Goal: Information Seeking & Learning: Understand process/instructions

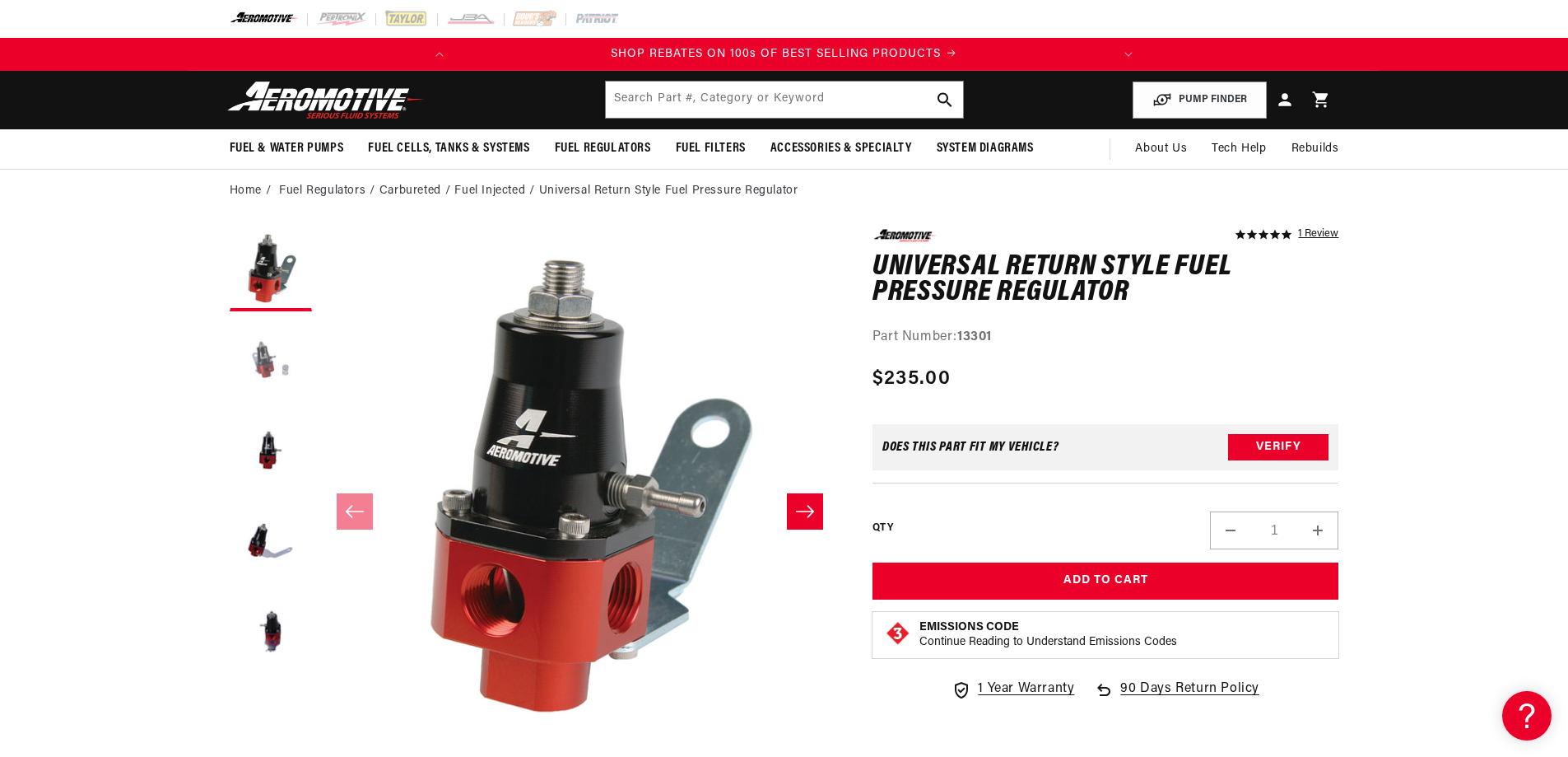
click at [272, 363] on button "Load image 2 in gallery view" at bounding box center [271, 361] width 83 height 83
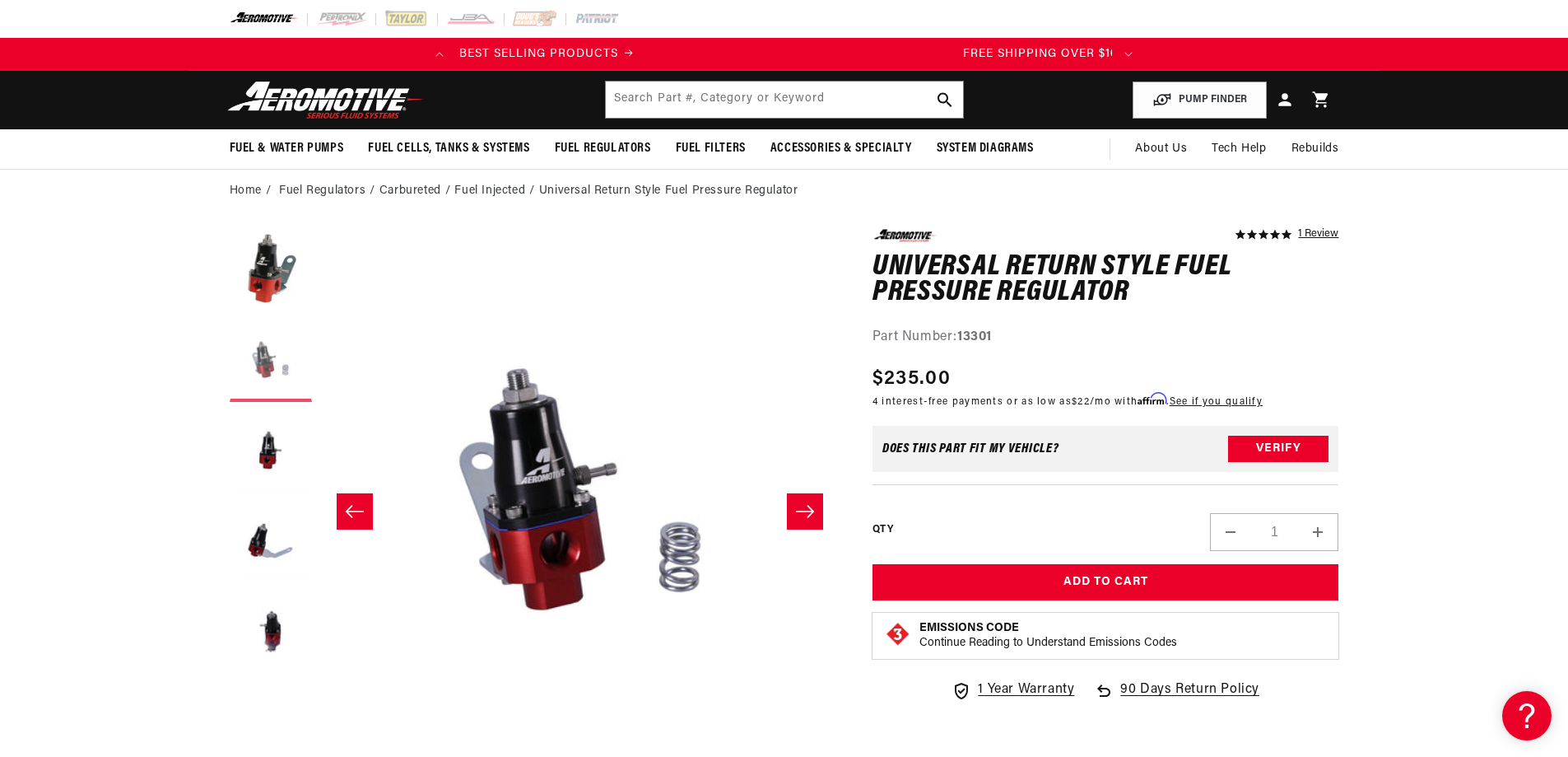
scroll to position [0, 651]
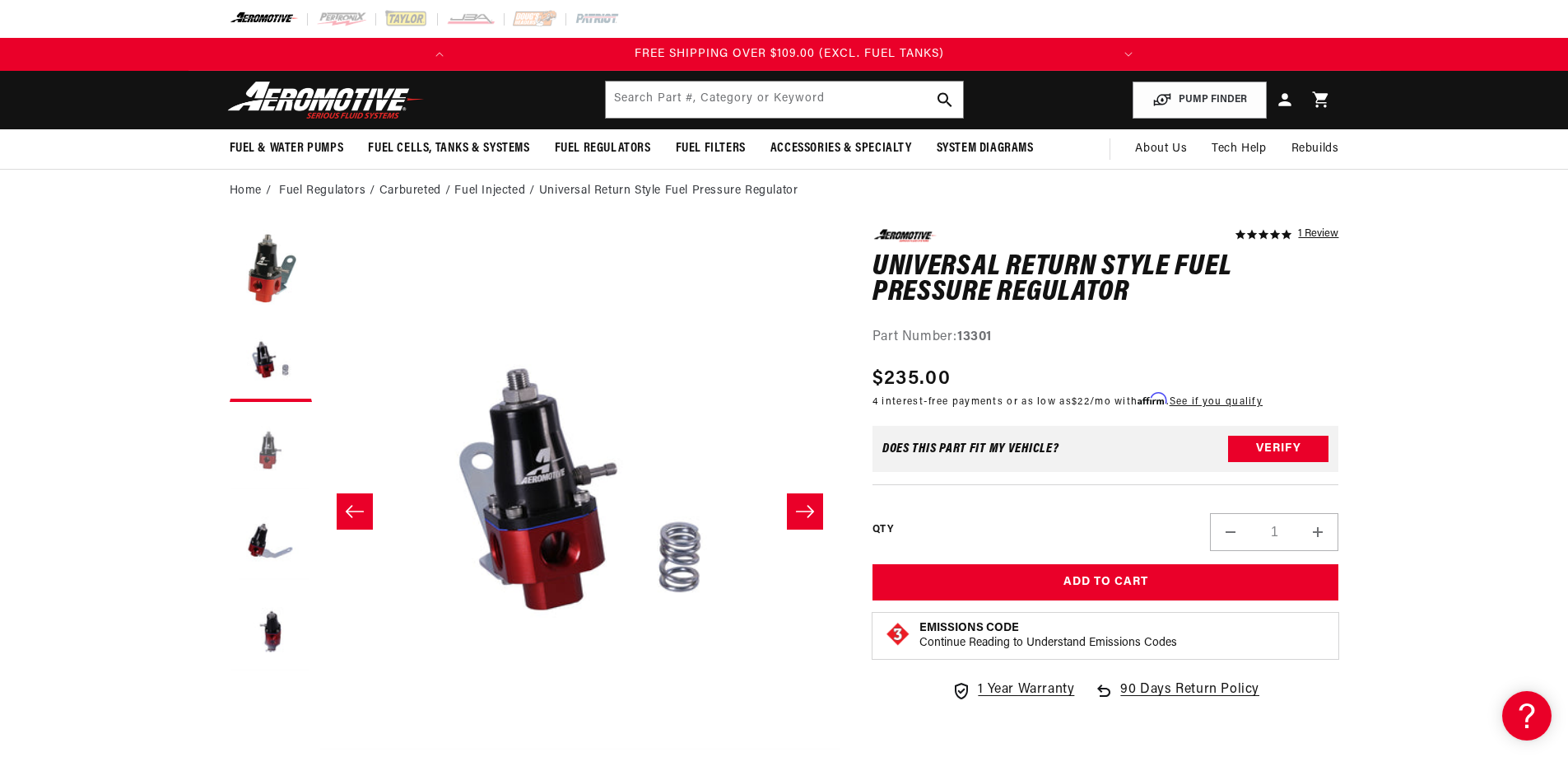
click at [286, 442] on button "Load image 3 in gallery view" at bounding box center [271, 452] width 83 height 83
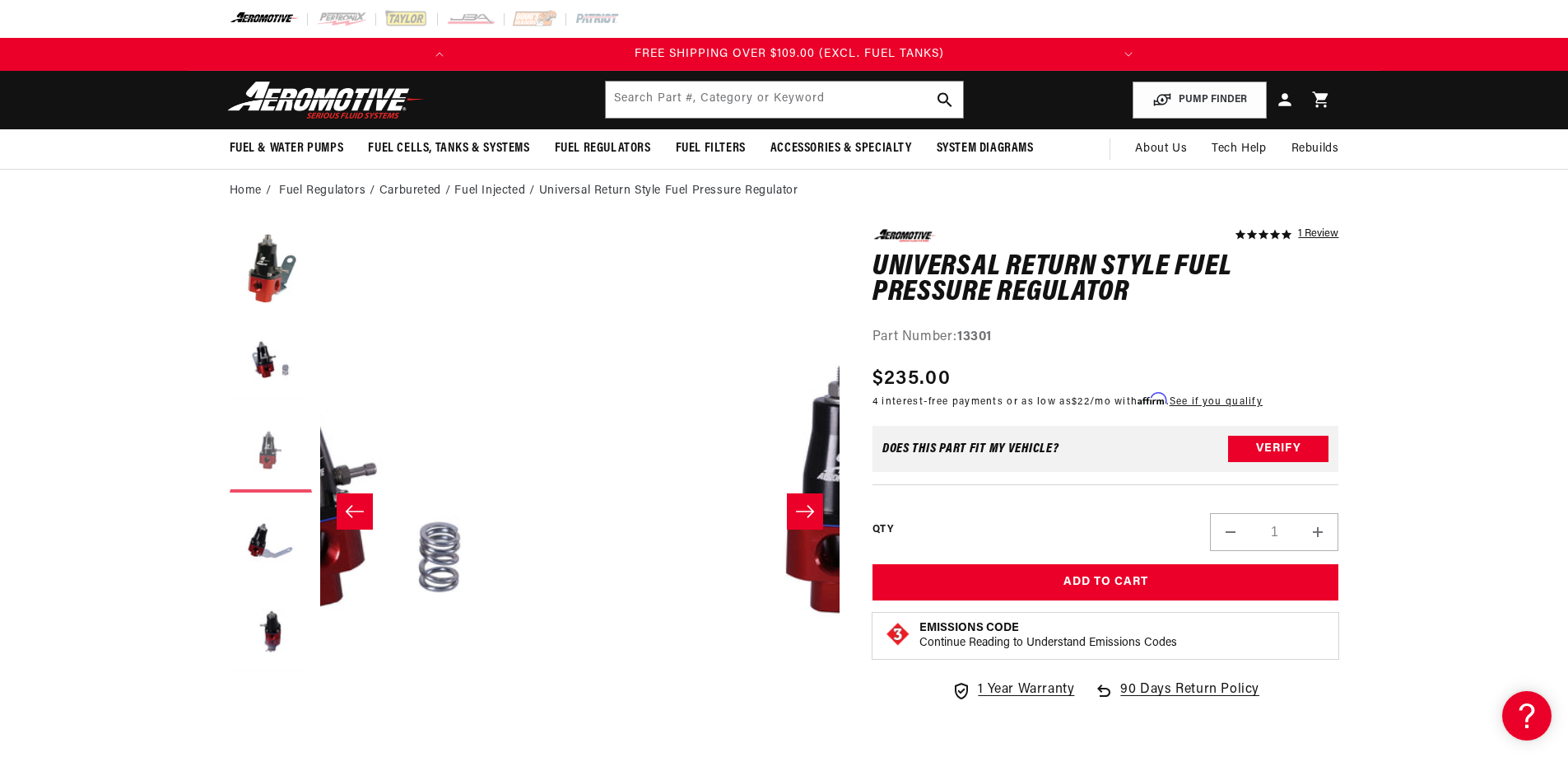
scroll to position [0, 1039]
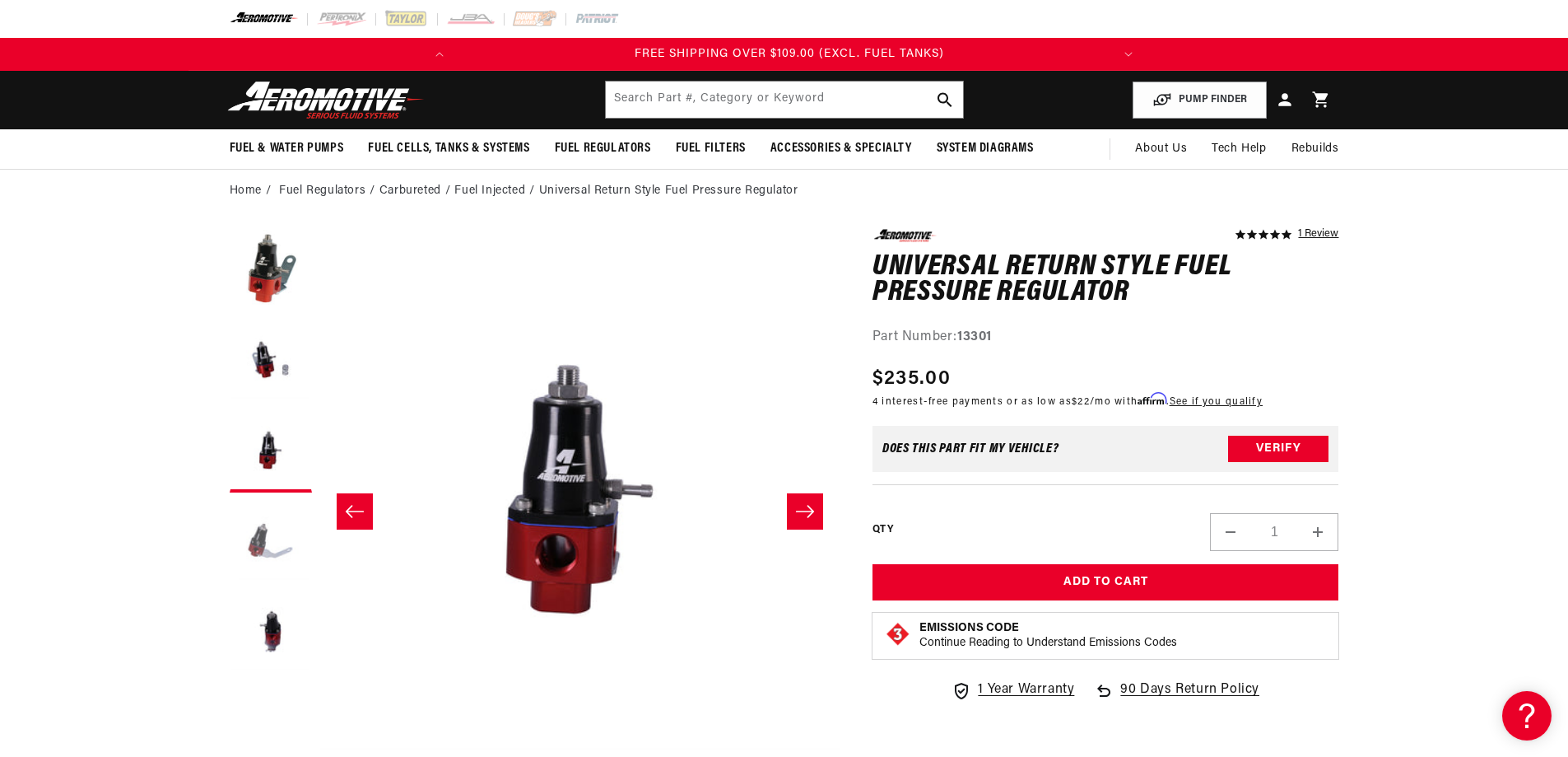
click at [270, 524] on button "Load image 4 in gallery view" at bounding box center [271, 542] width 83 height 83
click at [262, 631] on button "Load image 5 in gallery view" at bounding box center [271, 632] width 83 height 83
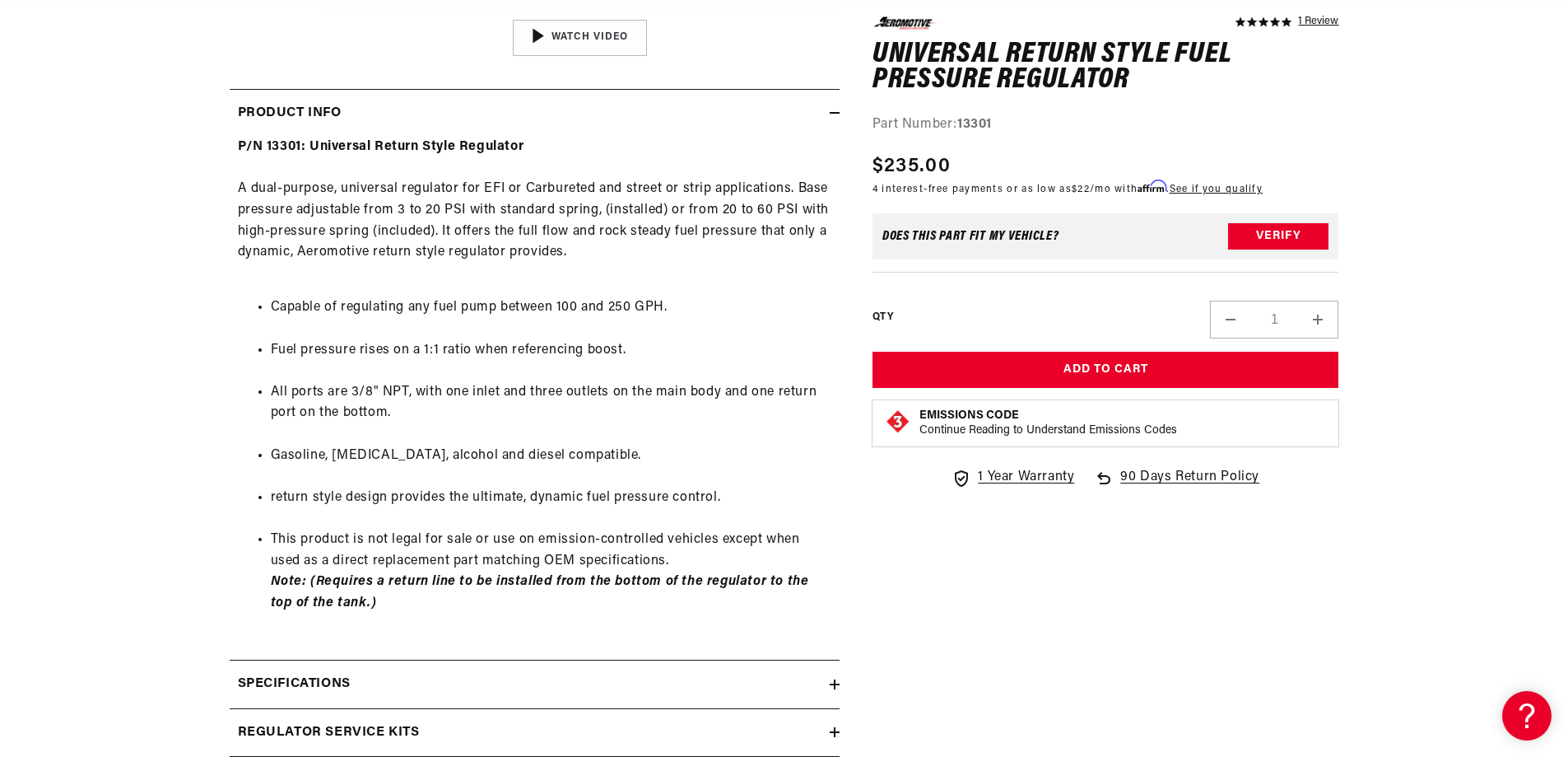
scroll to position [0, 0]
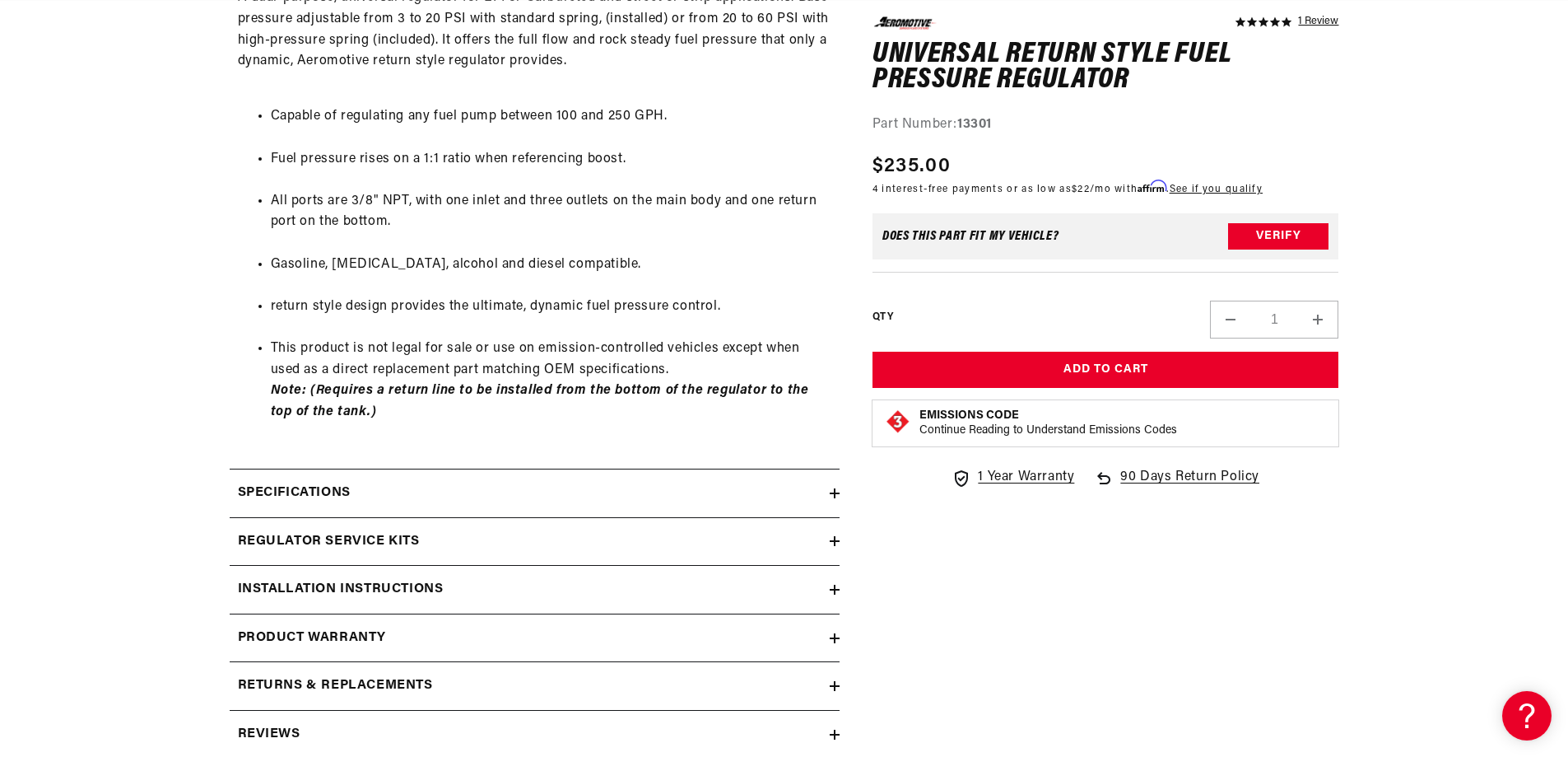
click at [694, 597] on div "Installation Instructions" at bounding box center [530, 589] width 600 height 22
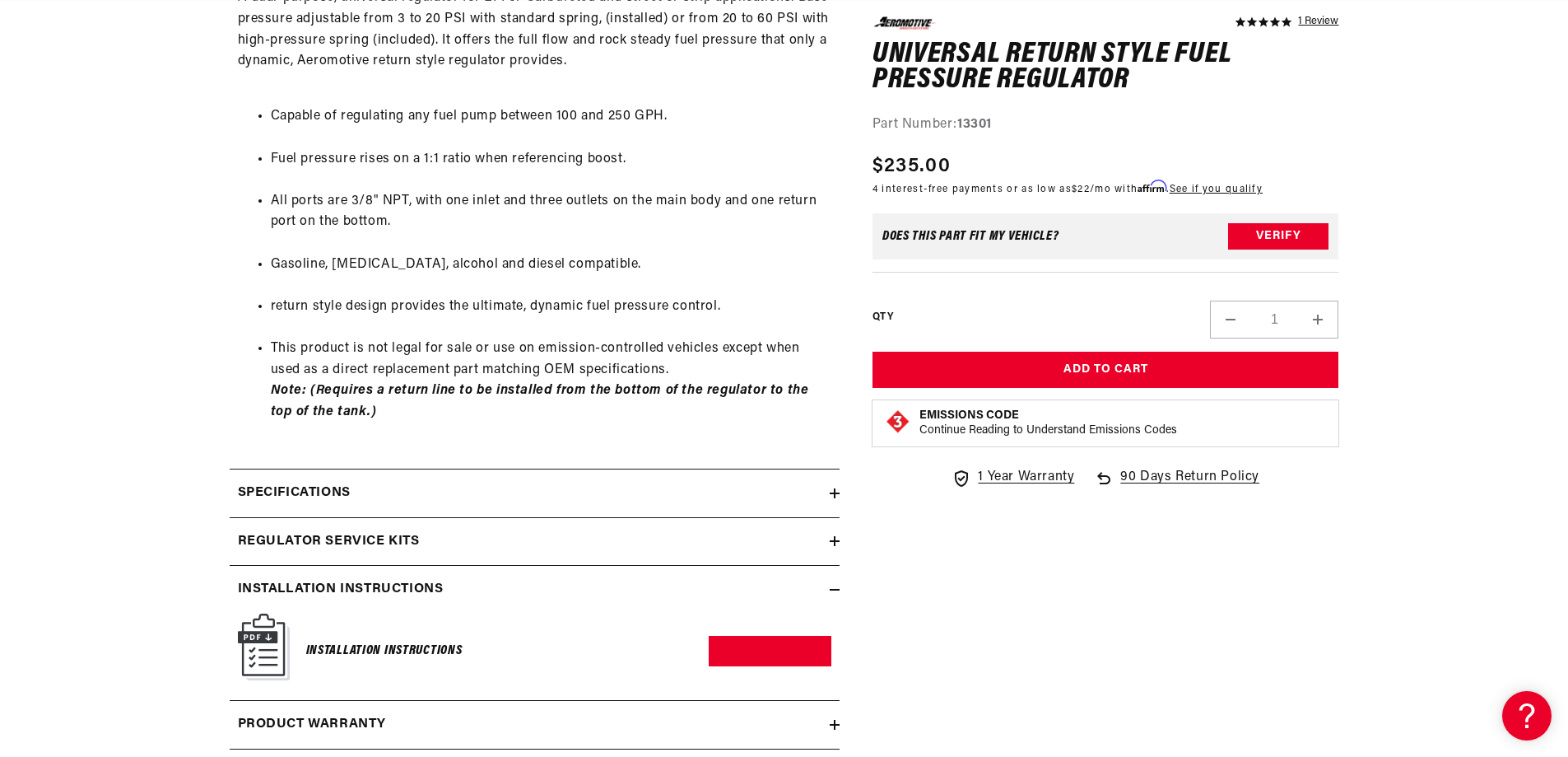
click at [357, 649] on h6 "Installation Instructions" at bounding box center [384, 651] width 157 height 23
click at [248, 631] on img at bounding box center [263, 646] width 52 height 67
click at [789, 644] on link "Download PDF" at bounding box center [770, 651] width 123 height 30
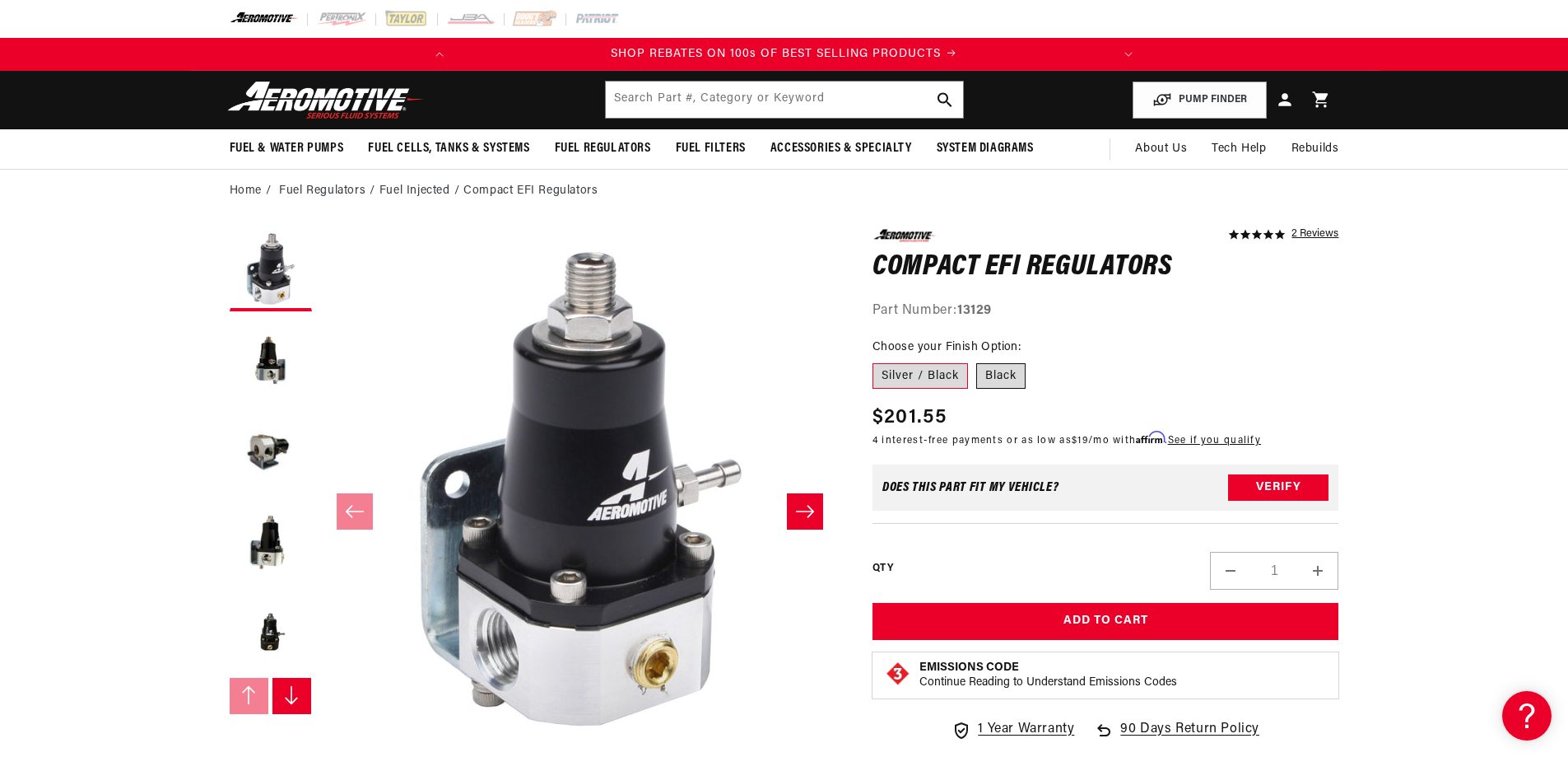
click at [1009, 383] on label "Black" at bounding box center [1001, 377] width 50 height 26
click at [977, 361] on input "Black" at bounding box center [976, 360] width 1 height 1
radio input "true"
click at [269, 358] on button "Load image 2 in gallery view" at bounding box center [271, 361] width 83 height 83
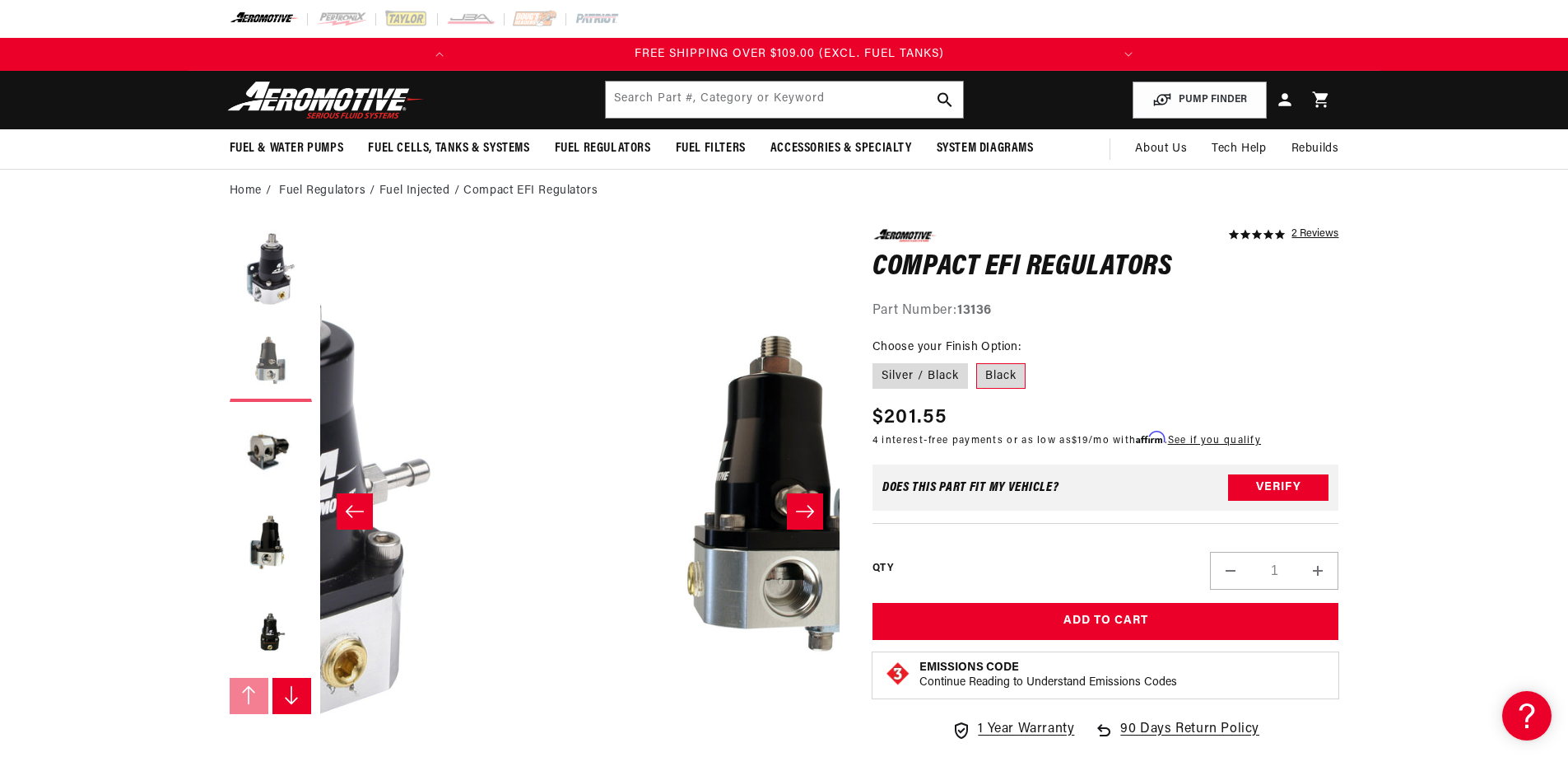
scroll to position [1, 519]
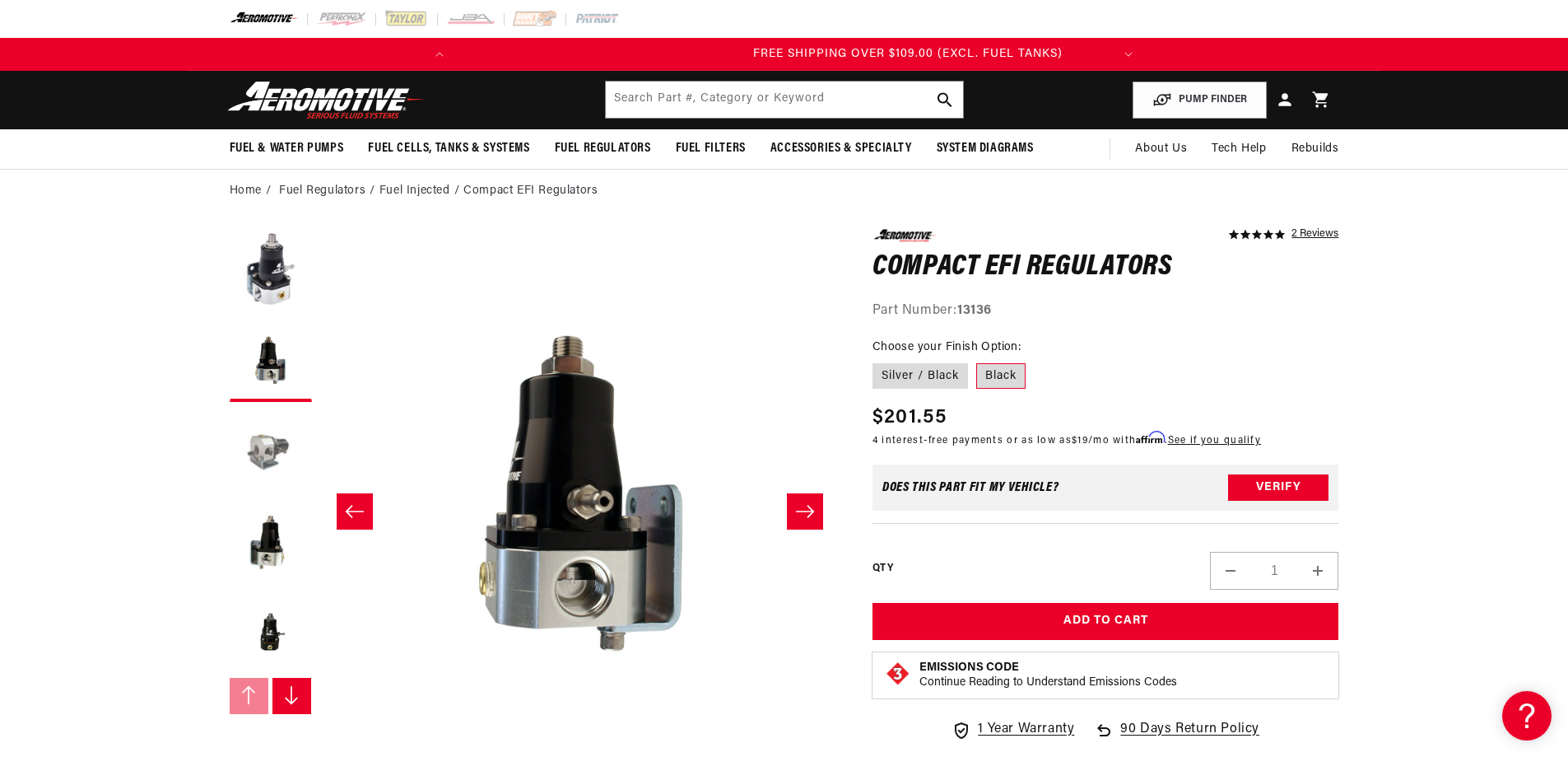
click at [270, 444] on button "Load image 3 in gallery view" at bounding box center [271, 452] width 83 height 83
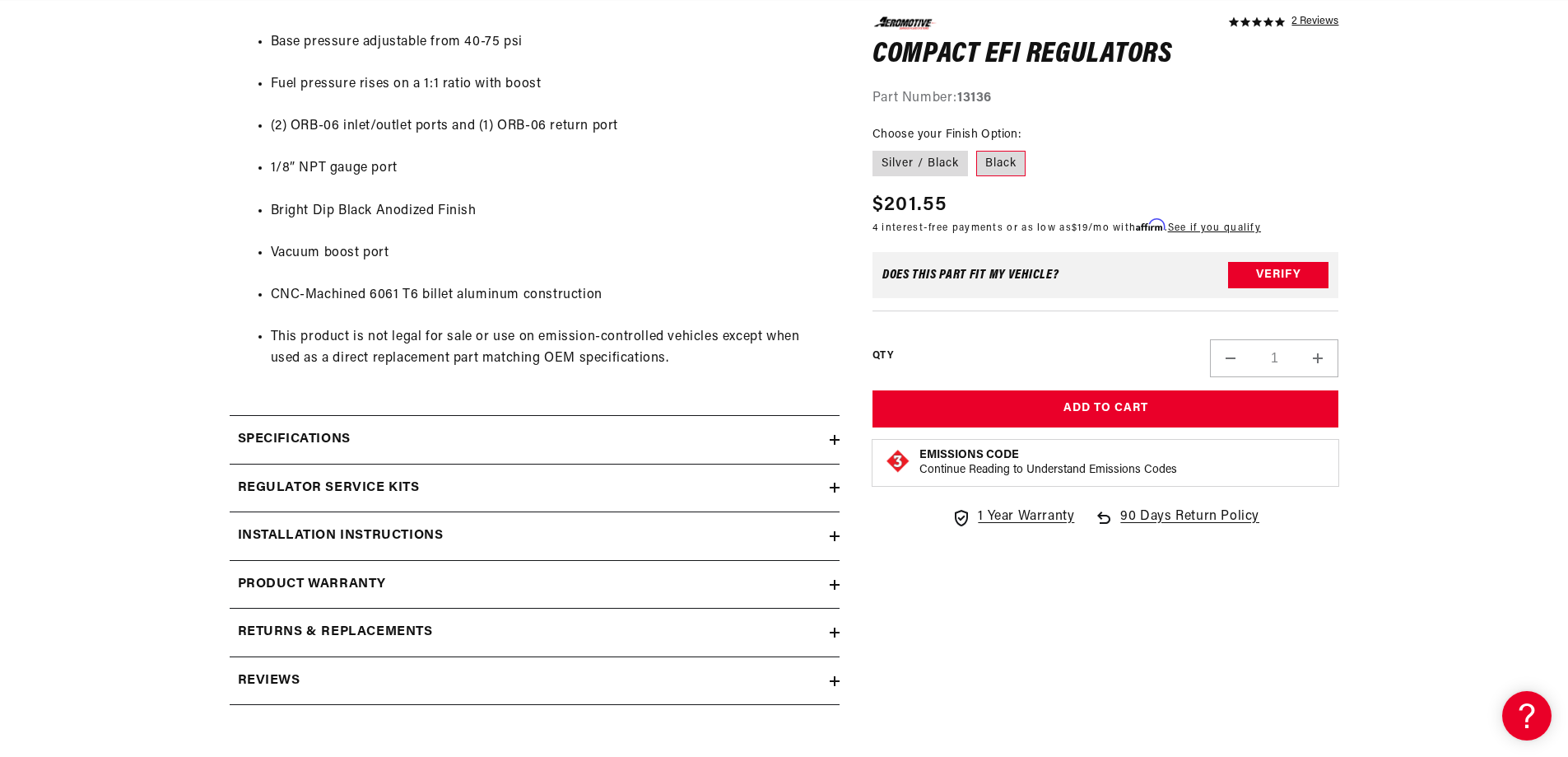
scroll to position [993, 0]
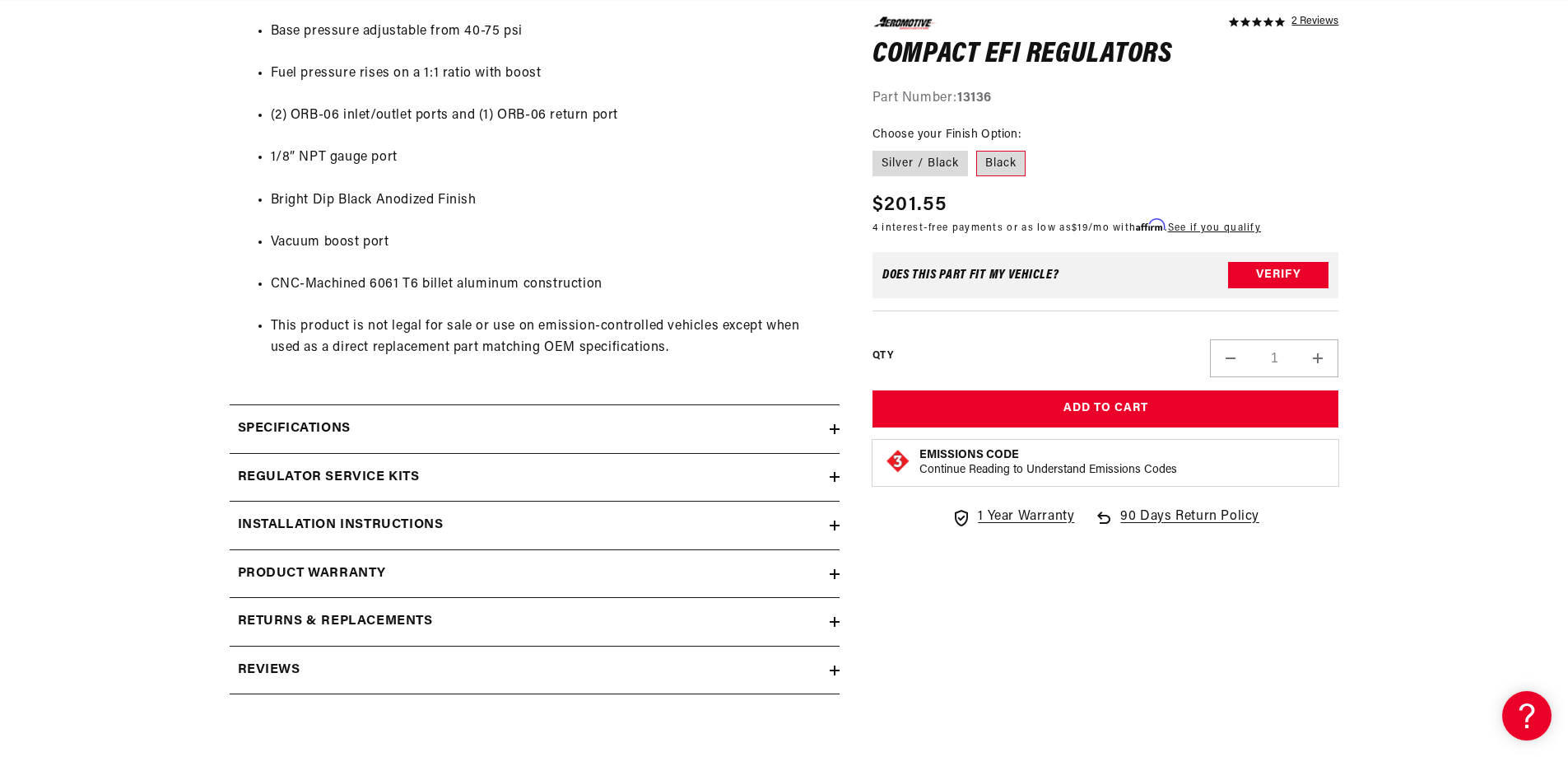
click at [830, 430] on icon at bounding box center [835, 429] width 10 height 10
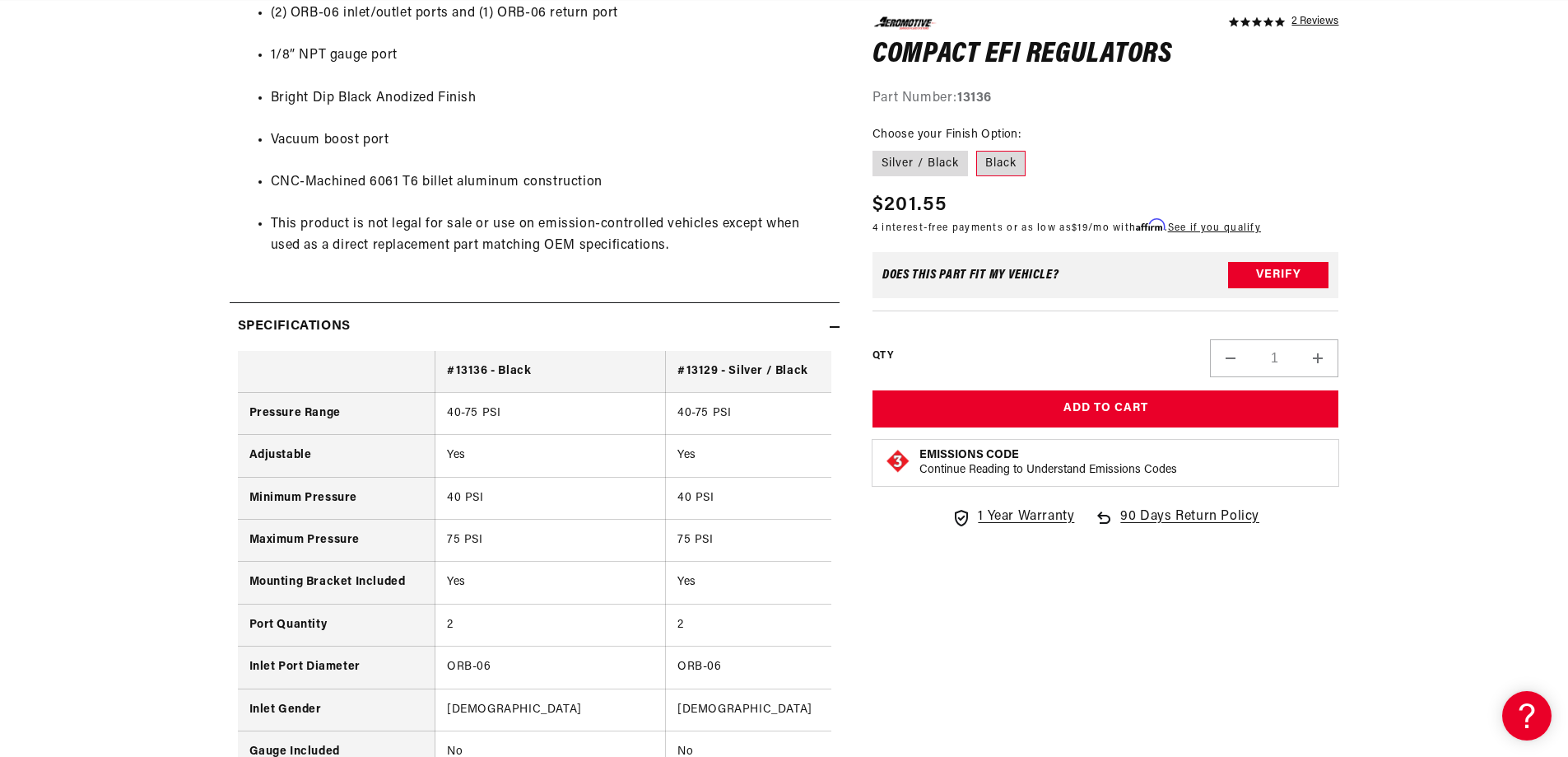
scroll to position [0, 0]
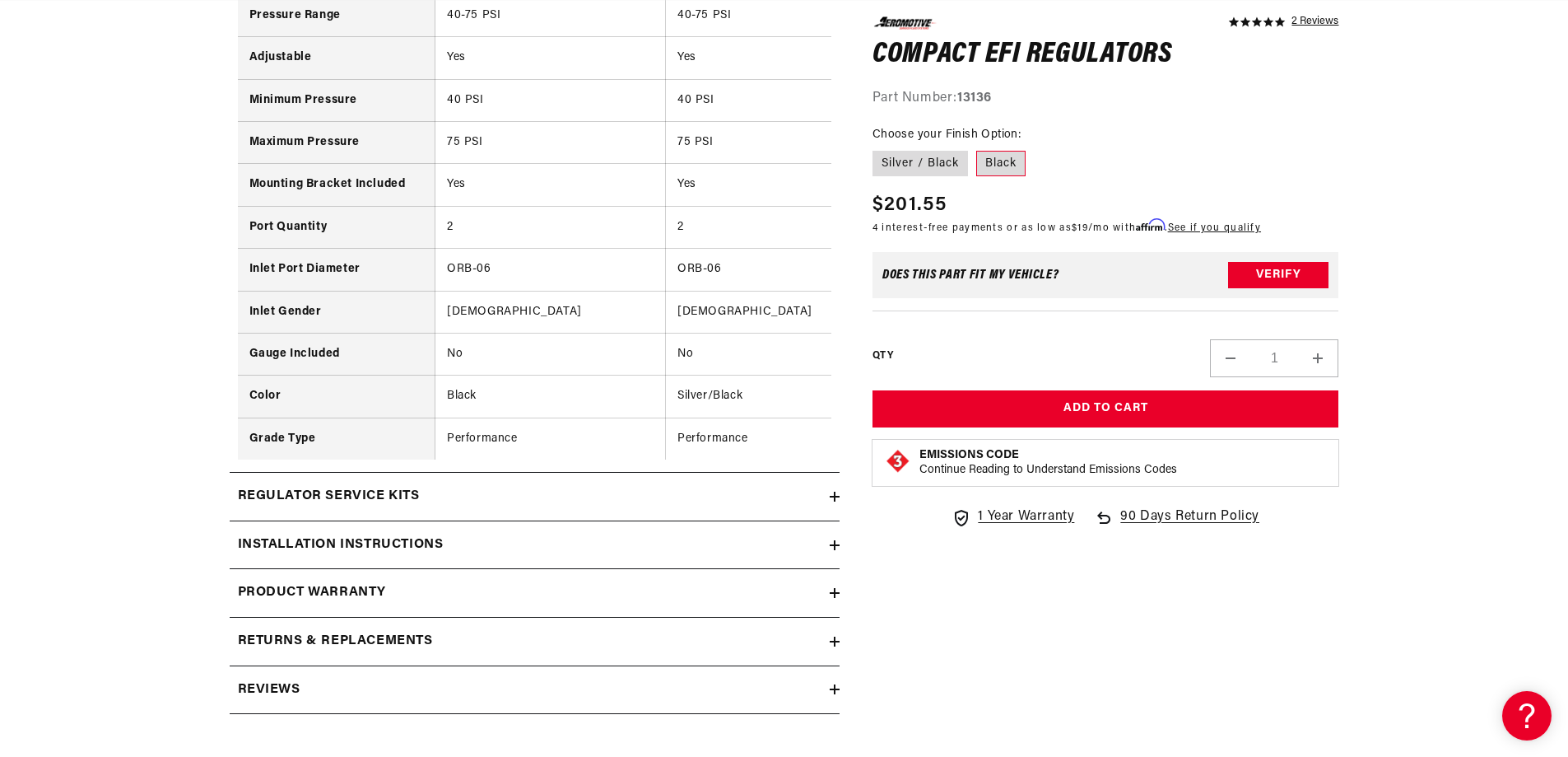
click at [838, 547] on summary "Installation Instructions" at bounding box center [535, 545] width 610 height 48
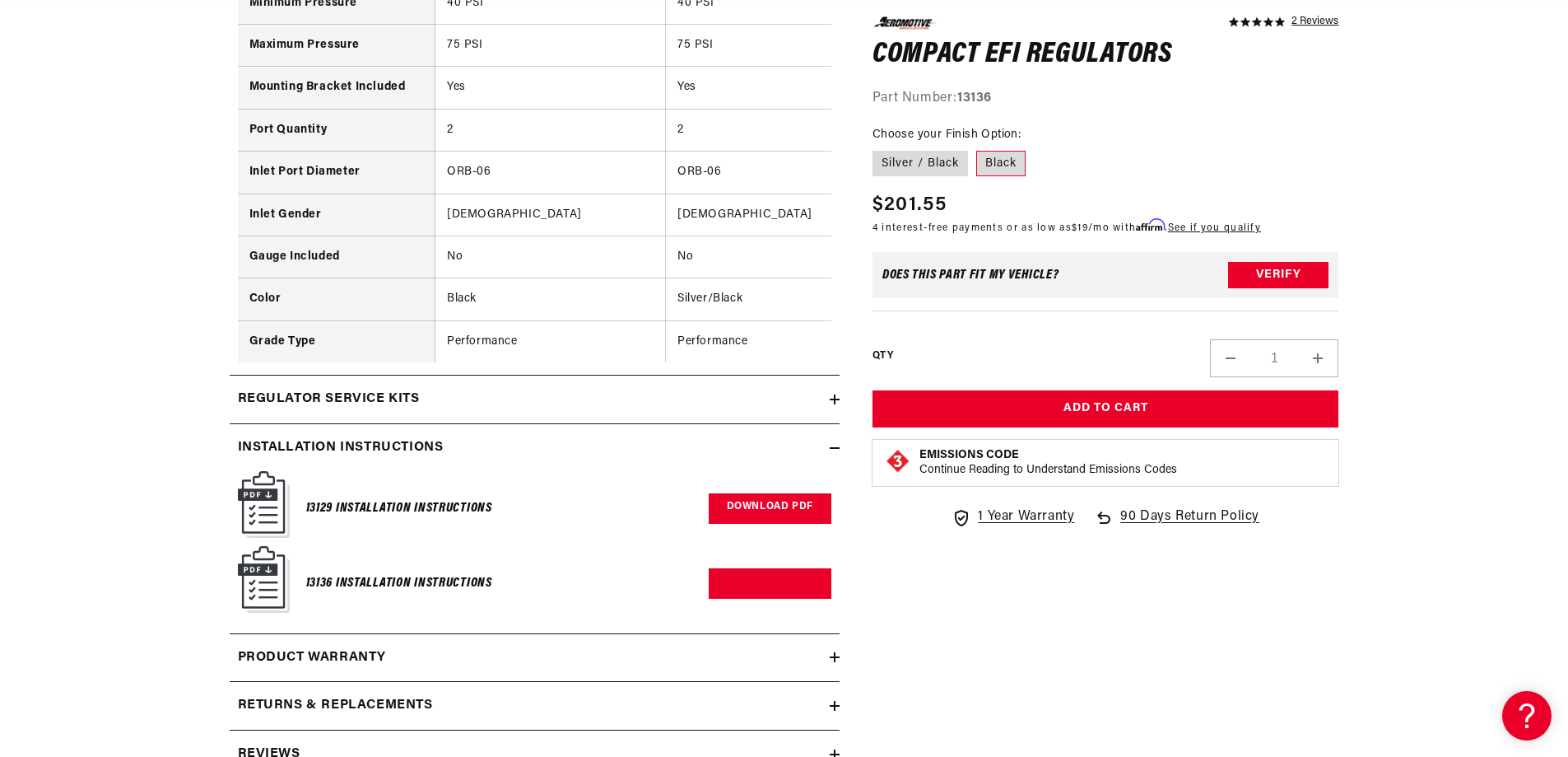
click at [761, 524] on link "Download PDF" at bounding box center [770, 508] width 123 height 30
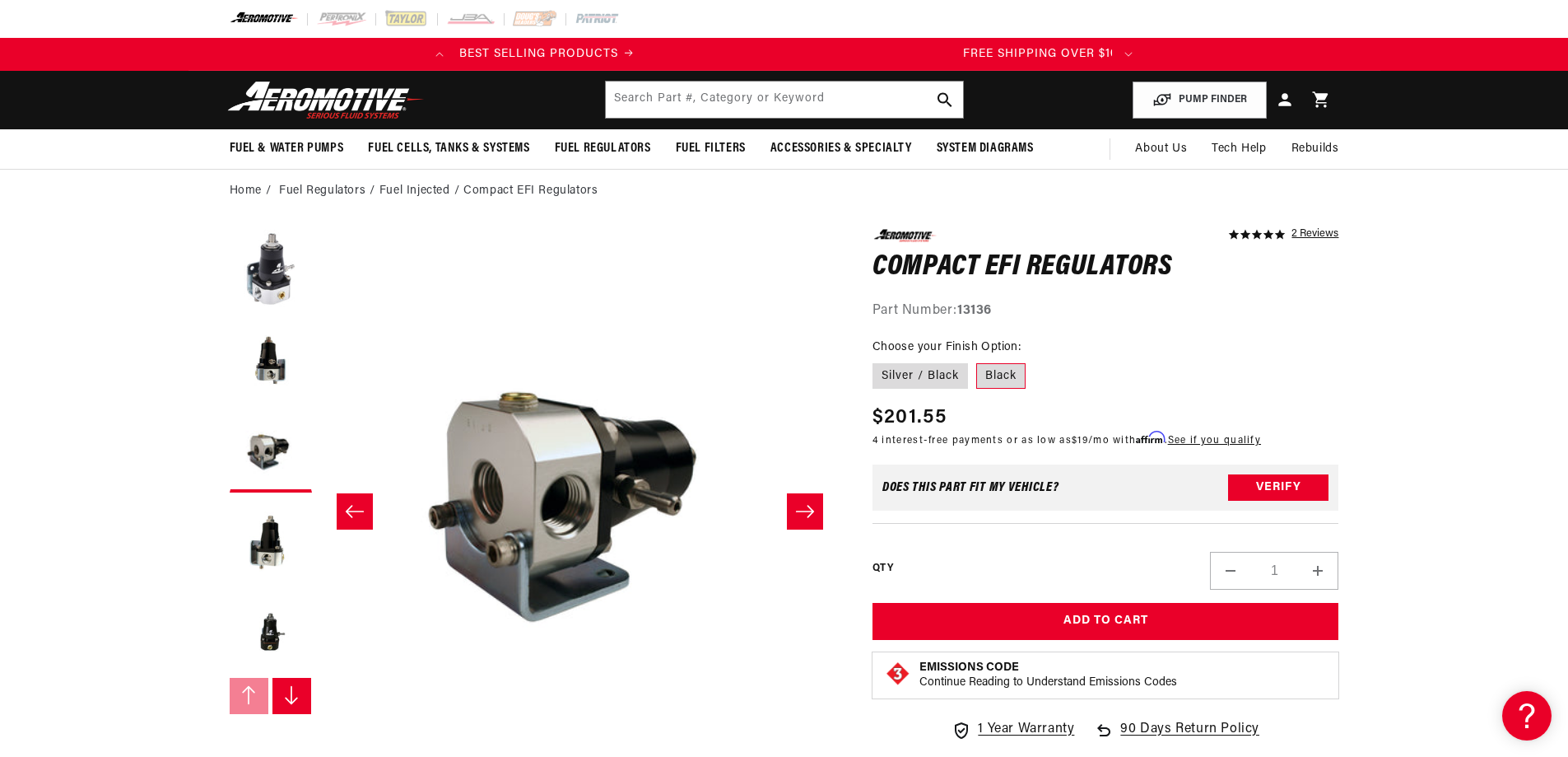
scroll to position [0, 651]
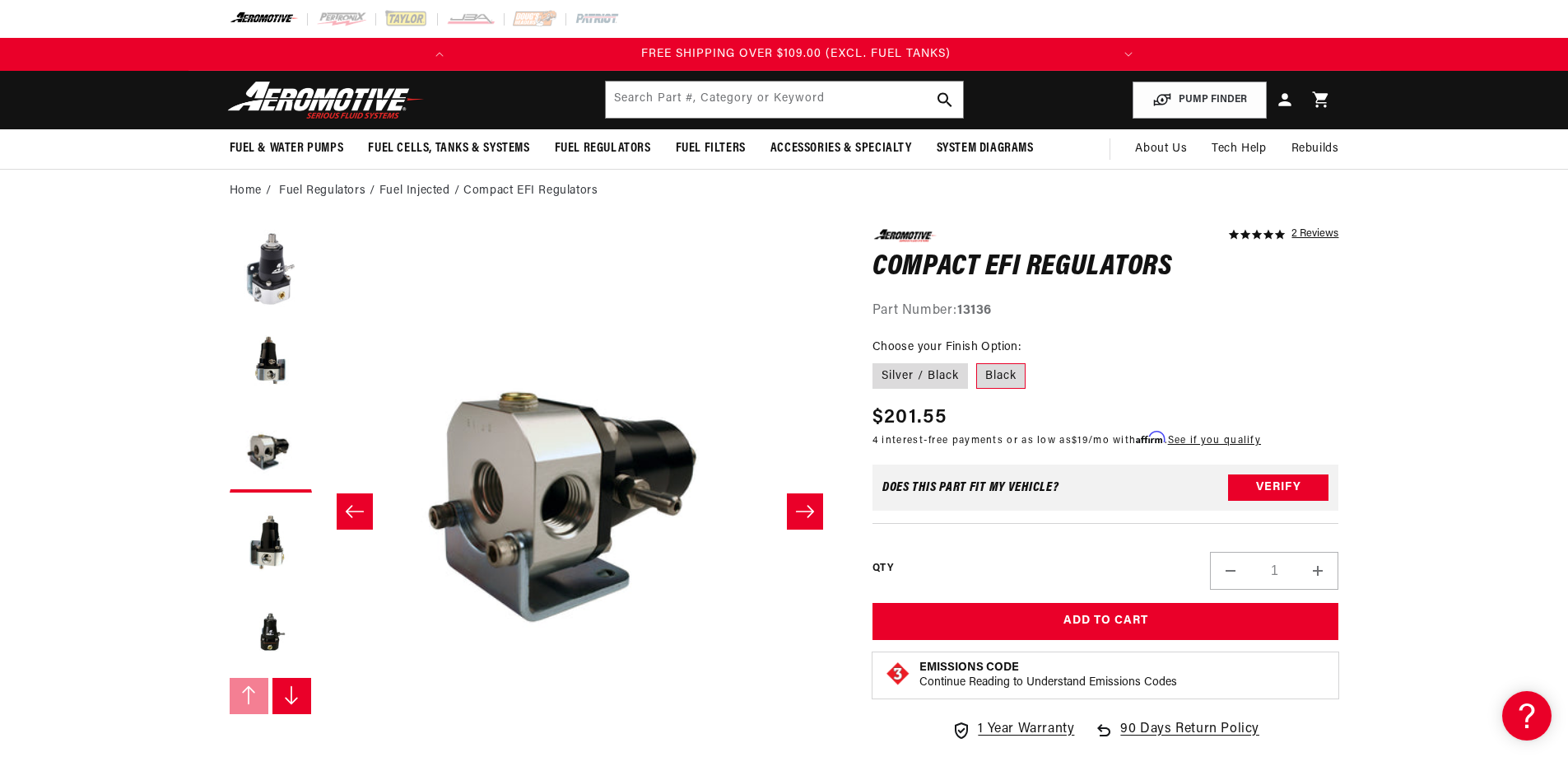
click at [880, 379] on label "Silver / Black" at bounding box center [920, 377] width 96 height 26
click at [878, 361] on input "Silver / Black" at bounding box center [877, 360] width 1 height 1
radio input "true"
click at [278, 363] on button "Load image 2 in gallery view" at bounding box center [271, 361] width 83 height 83
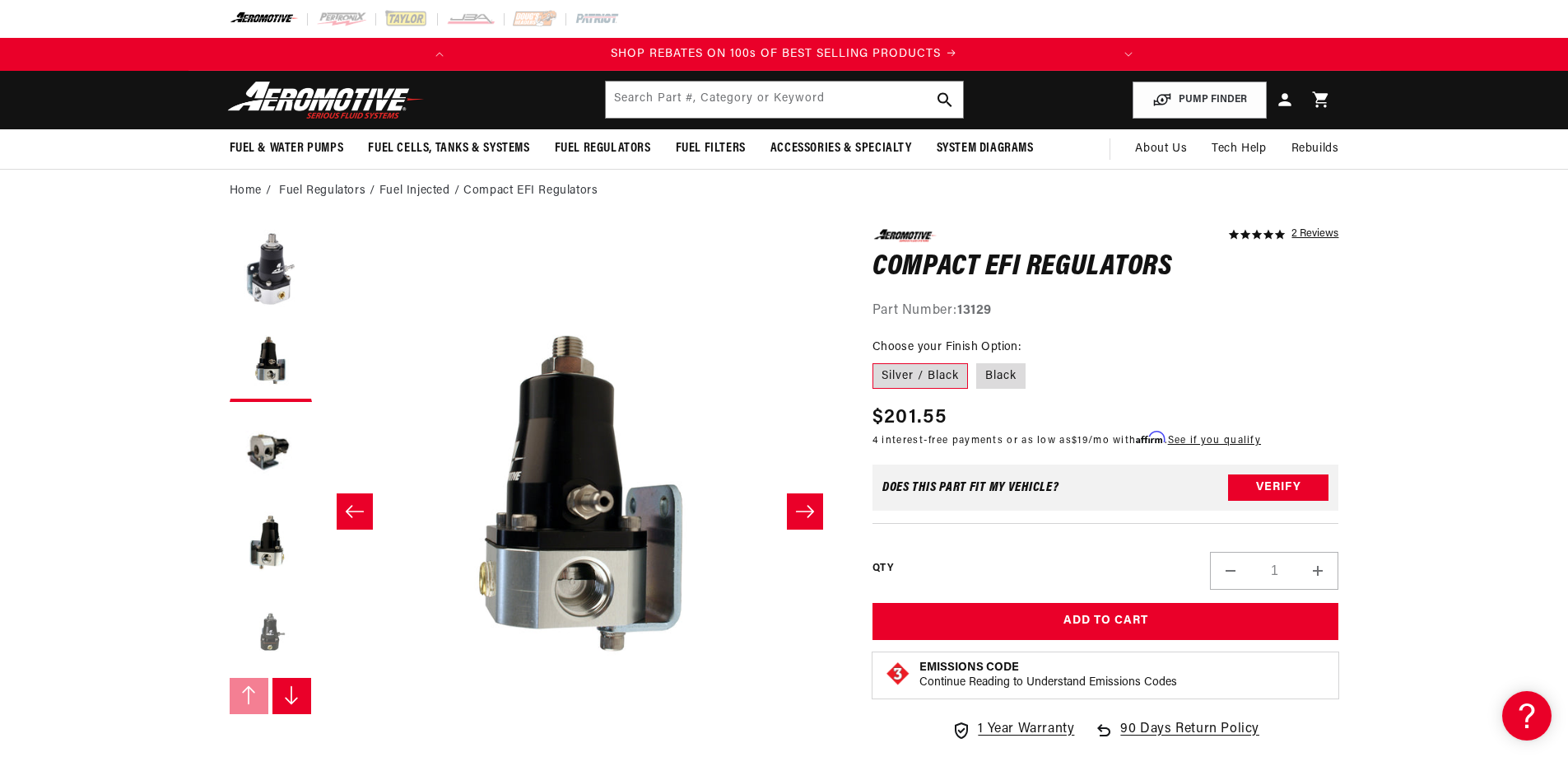
click at [274, 641] on button "Load image 5 in gallery view" at bounding box center [271, 632] width 83 height 83
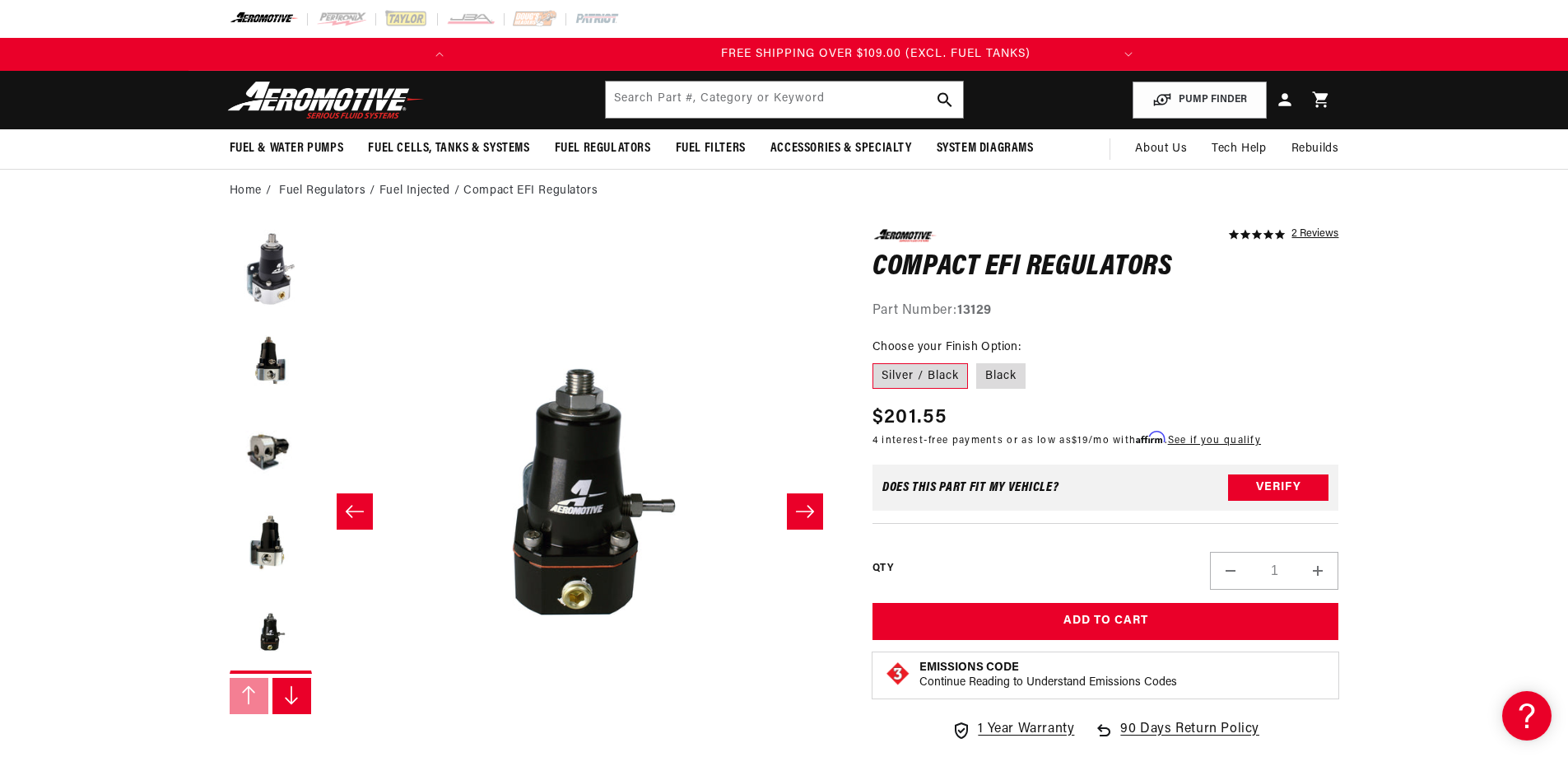
scroll to position [0, 651]
click at [1005, 384] on label "Black" at bounding box center [1001, 377] width 50 height 26
click at [977, 361] on input "Black" at bounding box center [976, 360] width 1 height 1
radio input "true"
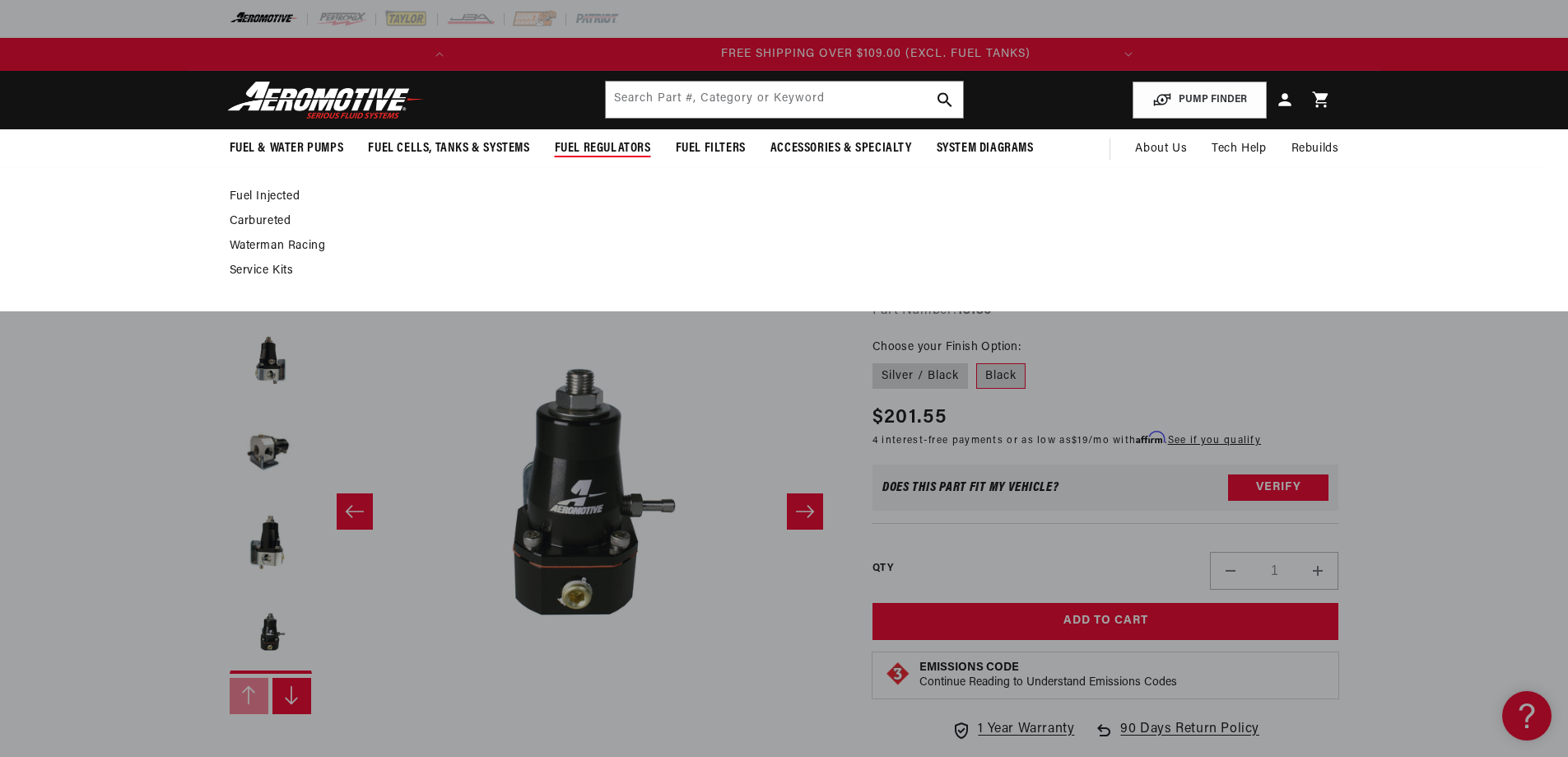
scroll to position [0, 651]
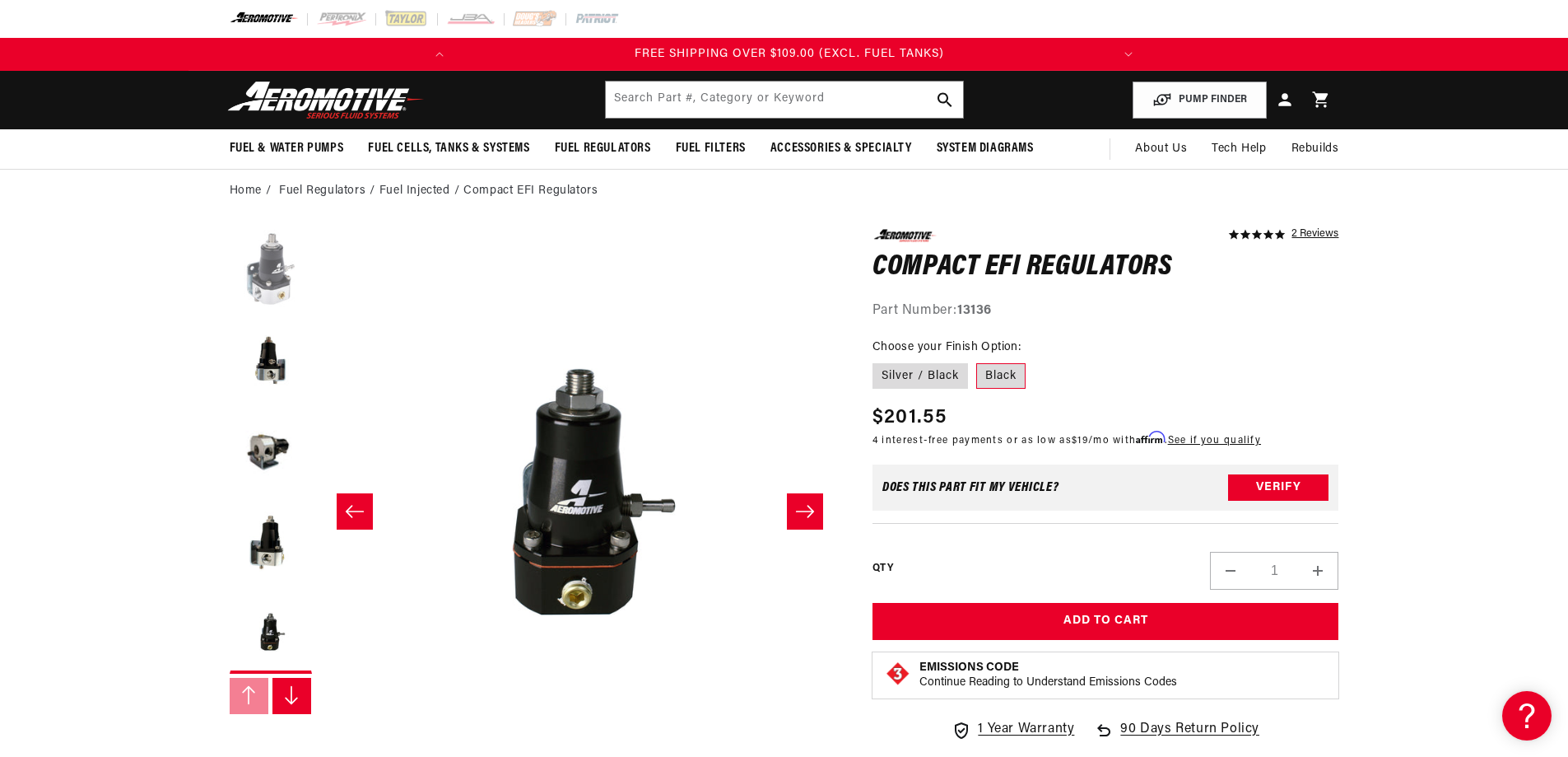
click at [280, 284] on button "Load image 1 in gallery view" at bounding box center [271, 270] width 83 height 83
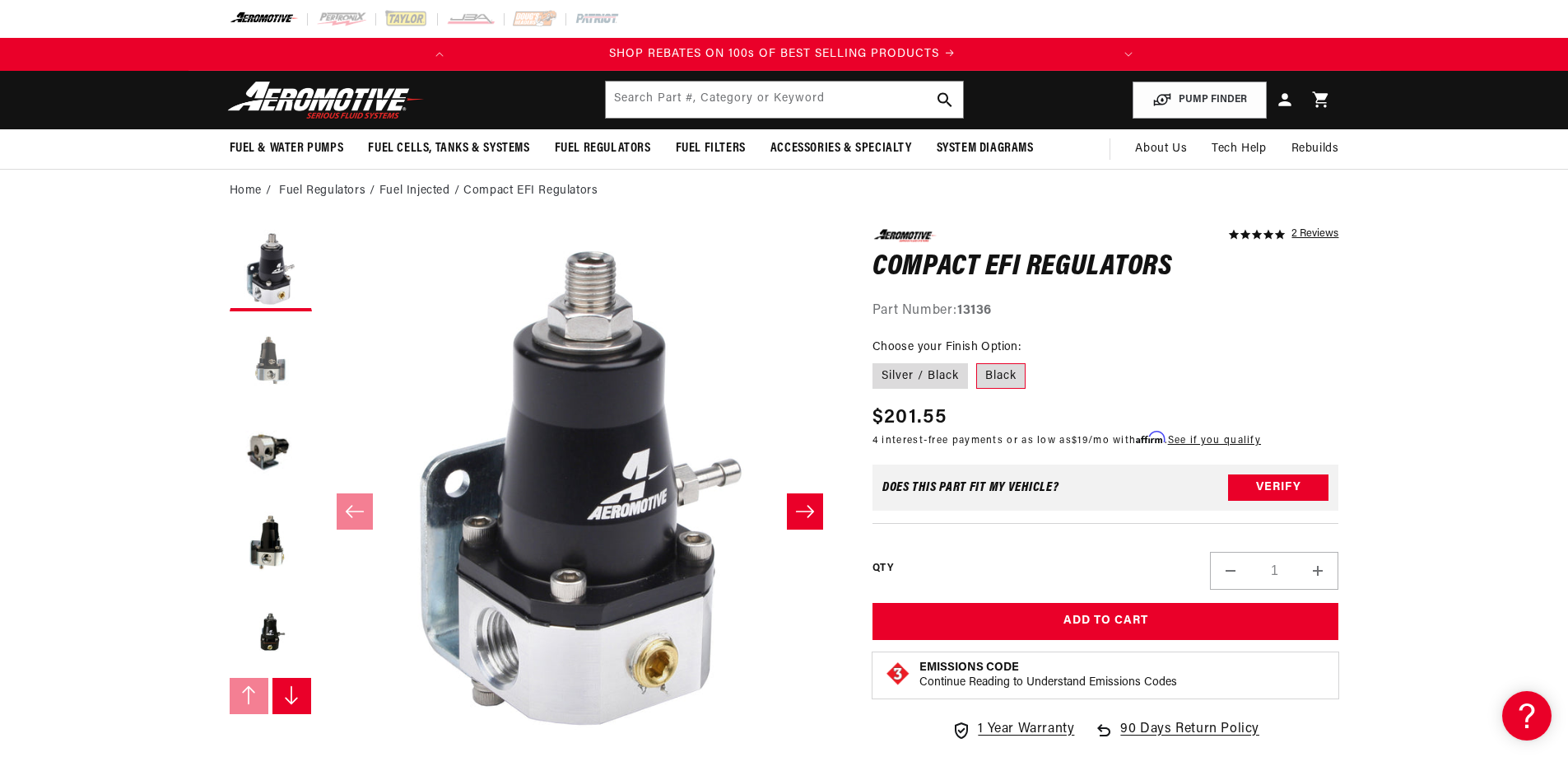
scroll to position [0, 0]
click at [277, 347] on button "Load image 2 in gallery view" at bounding box center [271, 361] width 83 height 83
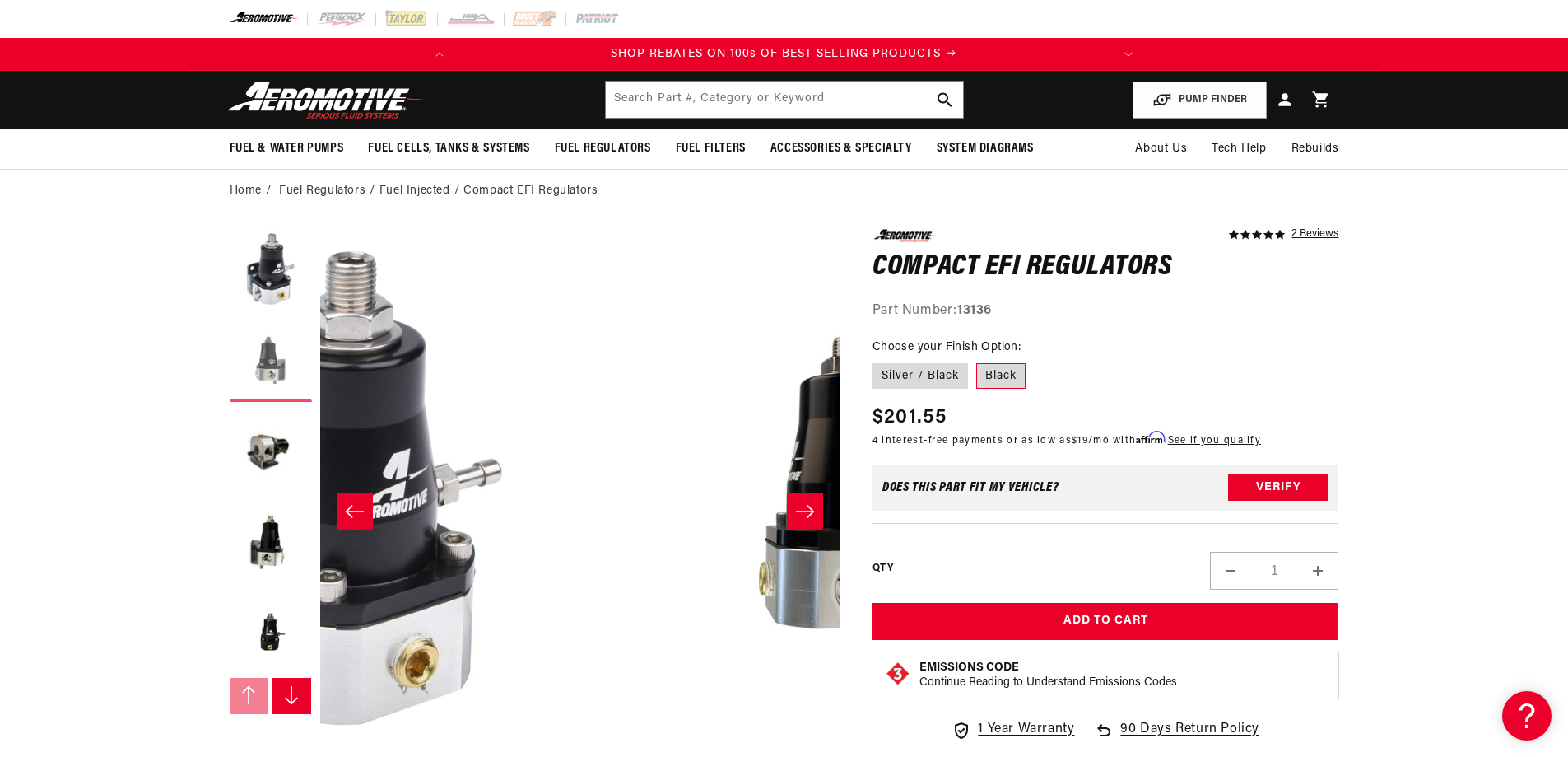
scroll to position [1, 519]
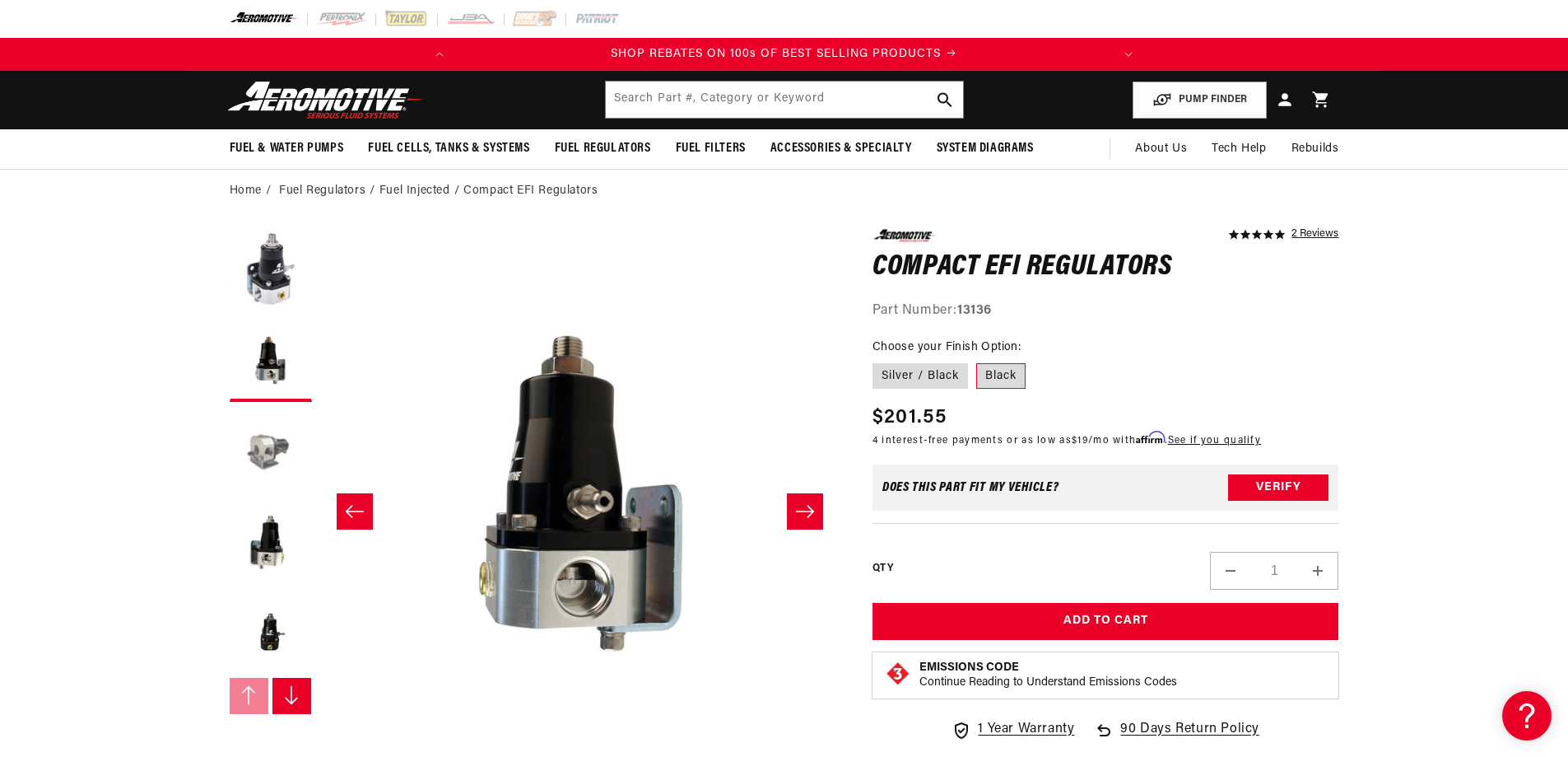
click at [271, 427] on button "Load image 3 in gallery view" at bounding box center [271, 452] width 83 height 83
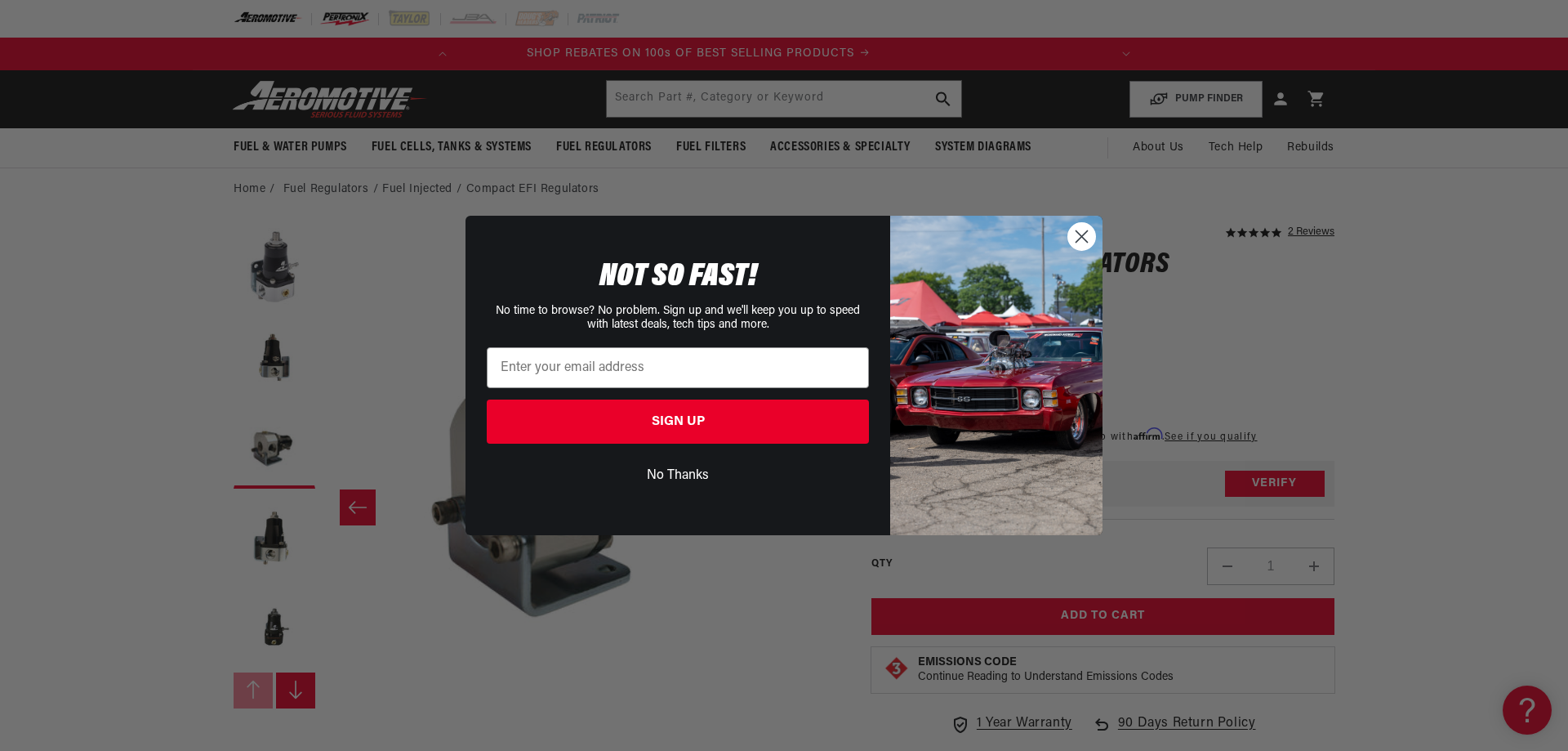
scroll to position [0, 0]
click at [1086, 239] on circle "Close dialog" at bounding box center [1082, 236] width 27 height 27
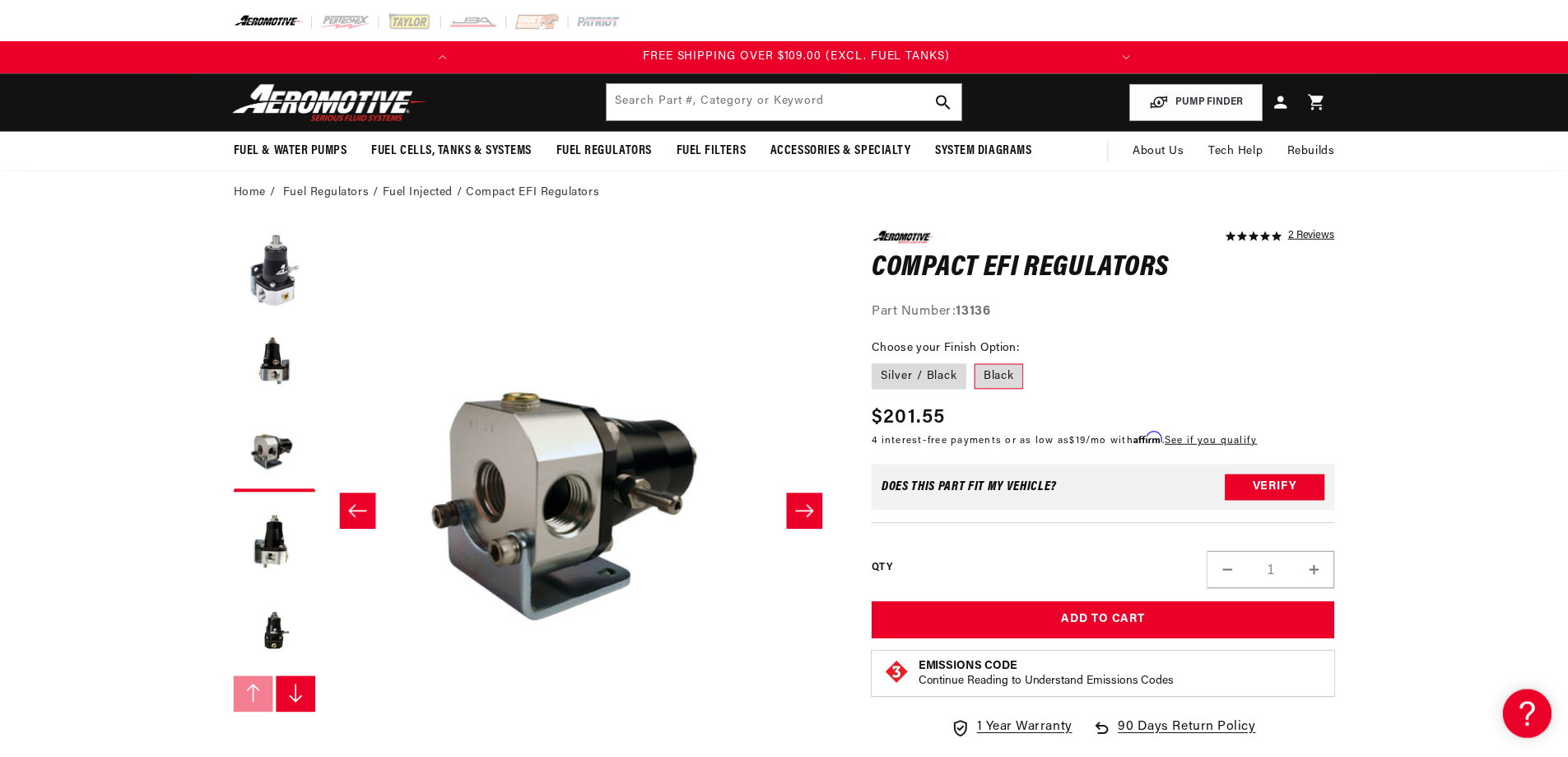
scroll to position [0, 651]
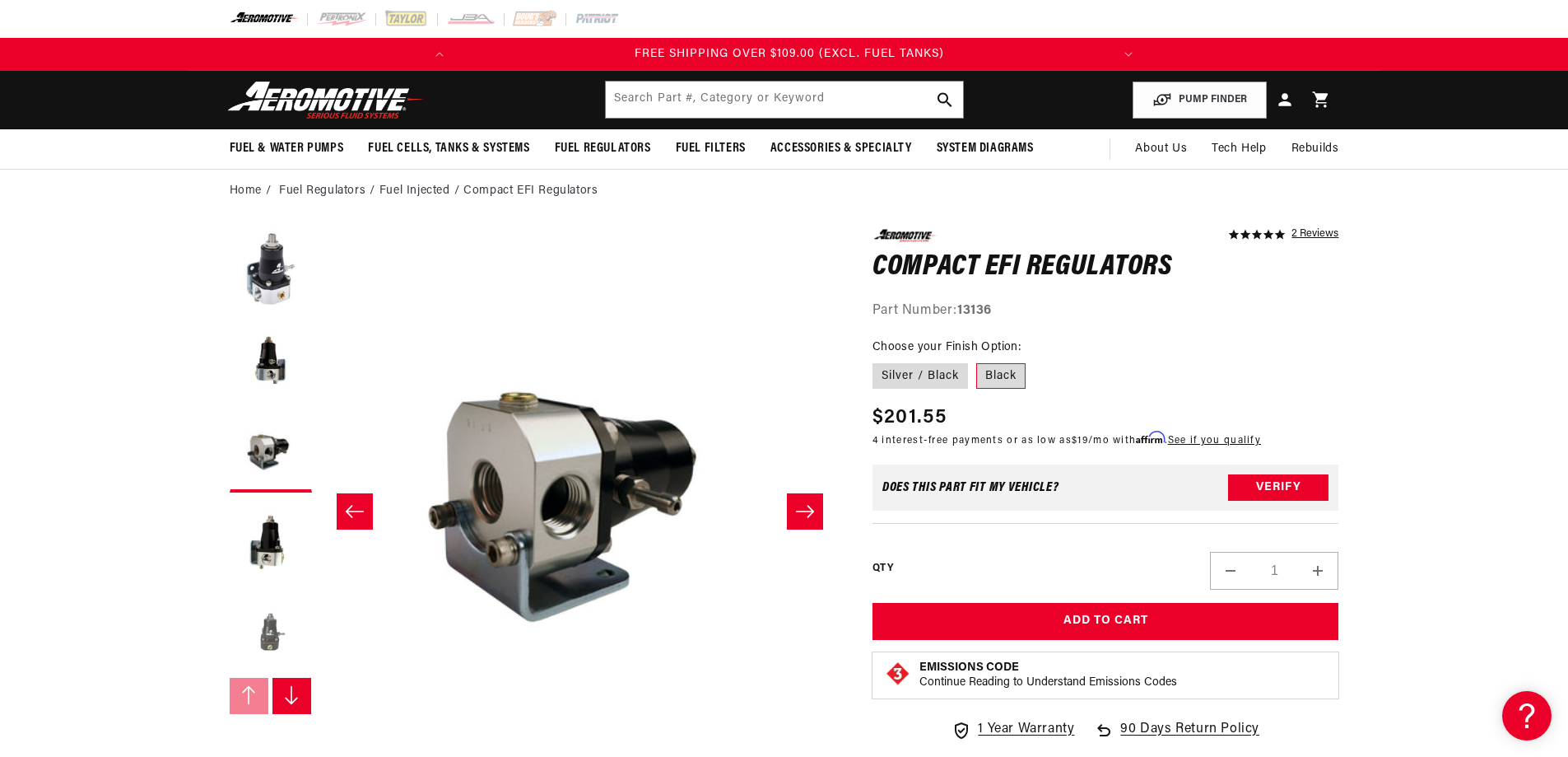
click at [262, 624] on button "Load image 5 in gallery view" at bounding box center [271, 632] width 83 height 83
